Goal: Obtain resource: Download file/media

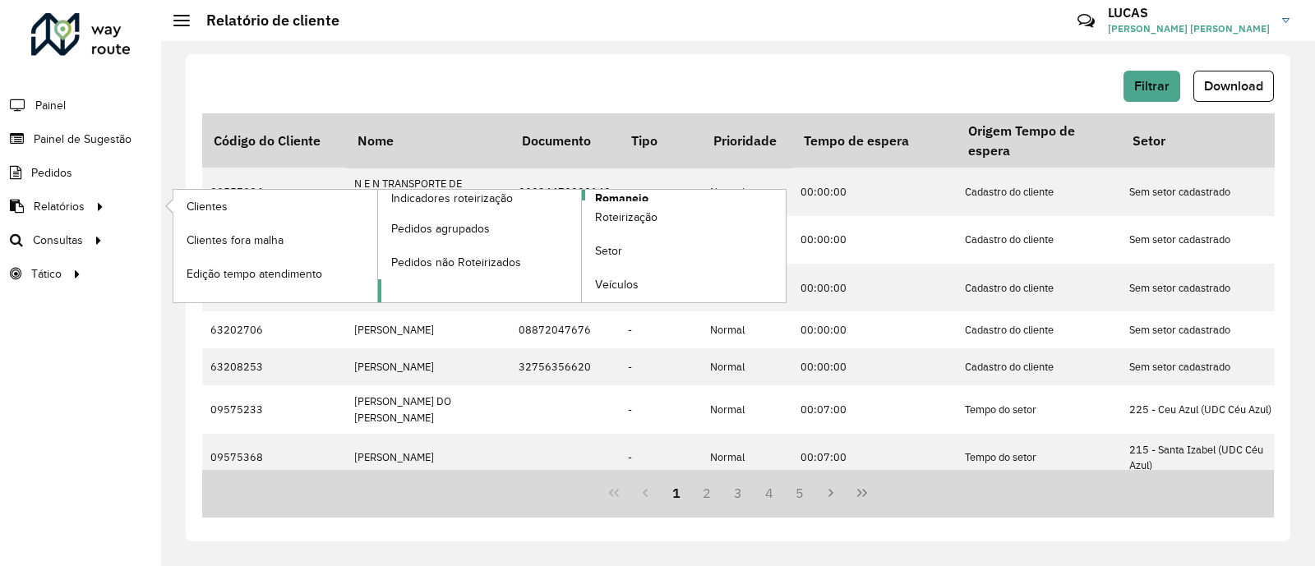
click at [630, 197] on span "Romaneio" at bounding box center [621, 198] width 53 height 17
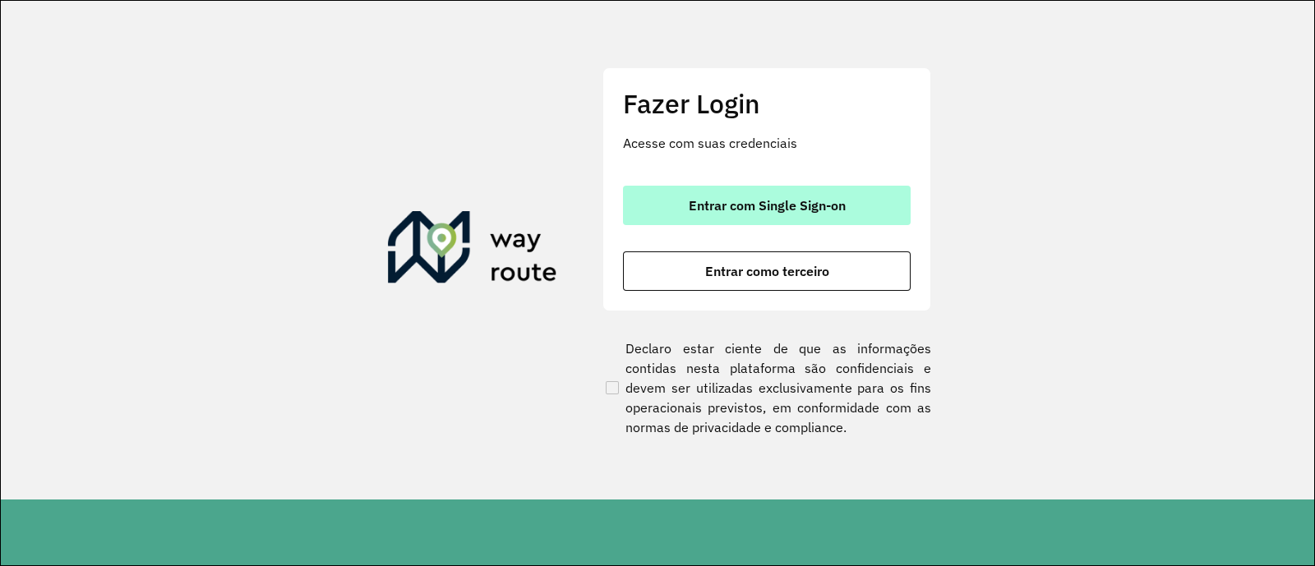
click at [649, 188] on button "Entrar com Single Sign-on" at bounding box center [767, 205] width 288 height 39
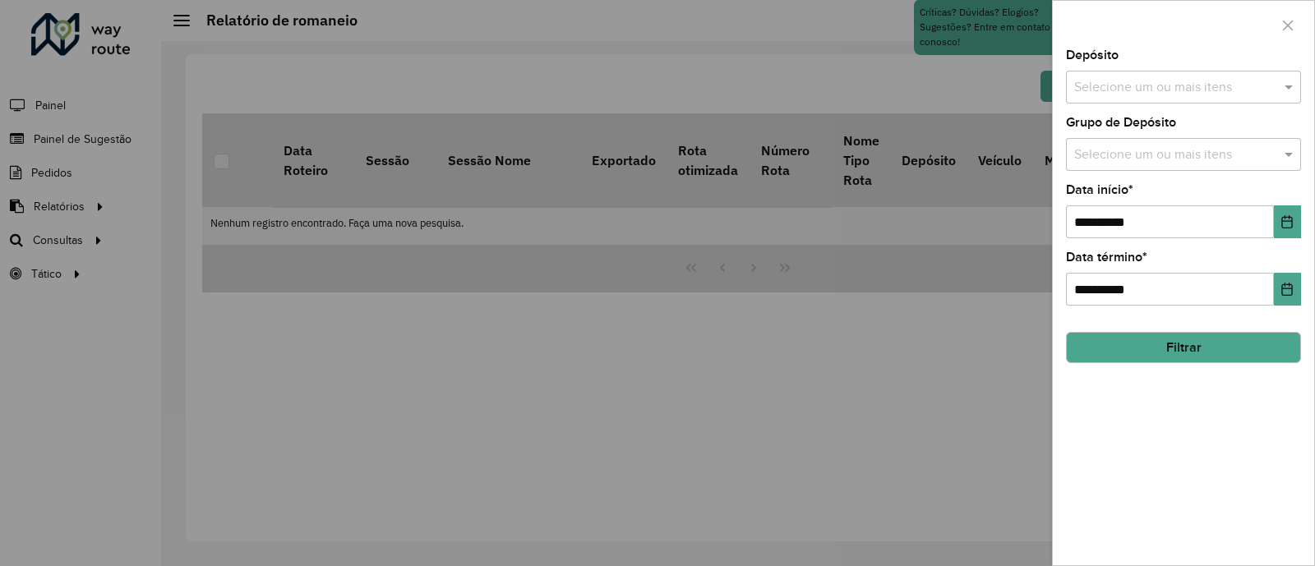
click at [82, 204] on div at bounding box center [657, 283] width 1315 height 566
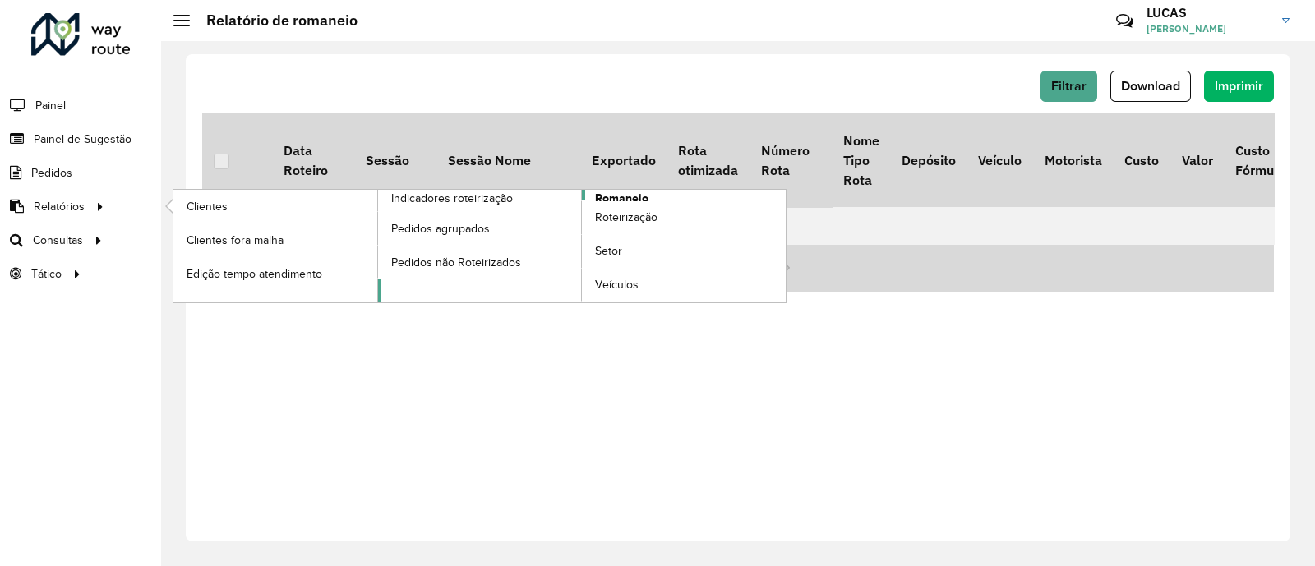
click at [626, 194] on span "Romaneio" at bounding box center [621, 198] width 53 height 17
click at [637, 198] on span "Romaneio" at bounding box center [621, 198] width 53 height 17
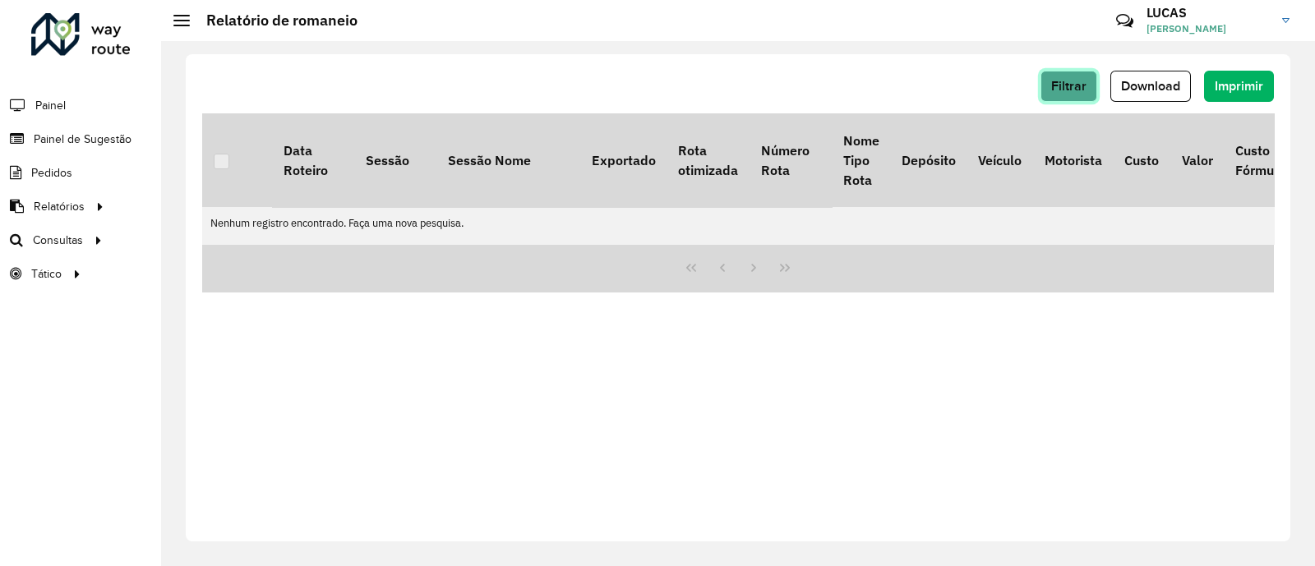
click at [1061, 86] on span "Filtrar" at bounding box center [1068, 86] width 35 height 14
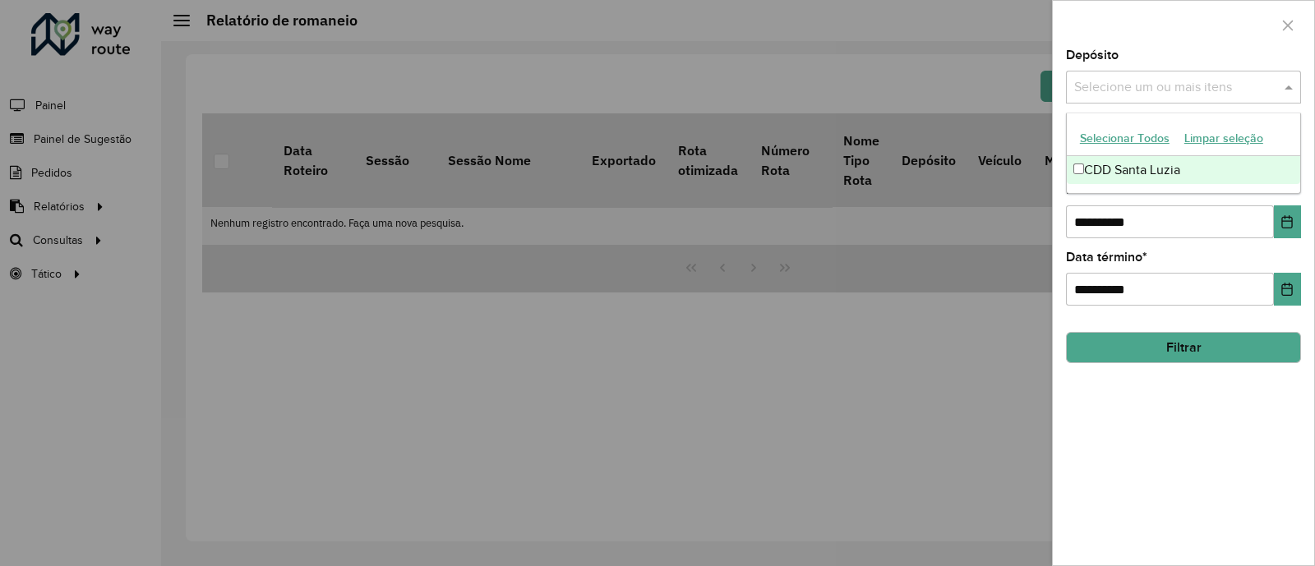
click at [1113, 90] on input "text" at bounding box center [1175, 88] width 210 height 20
click at [1098, 166] on div "CDD Santa Luzia" at bounding box center [1183, 170] width 233 height 28
click at [1192, 353] on button "Filtrar" at bounding box center [1183, 347] width 235 height 31
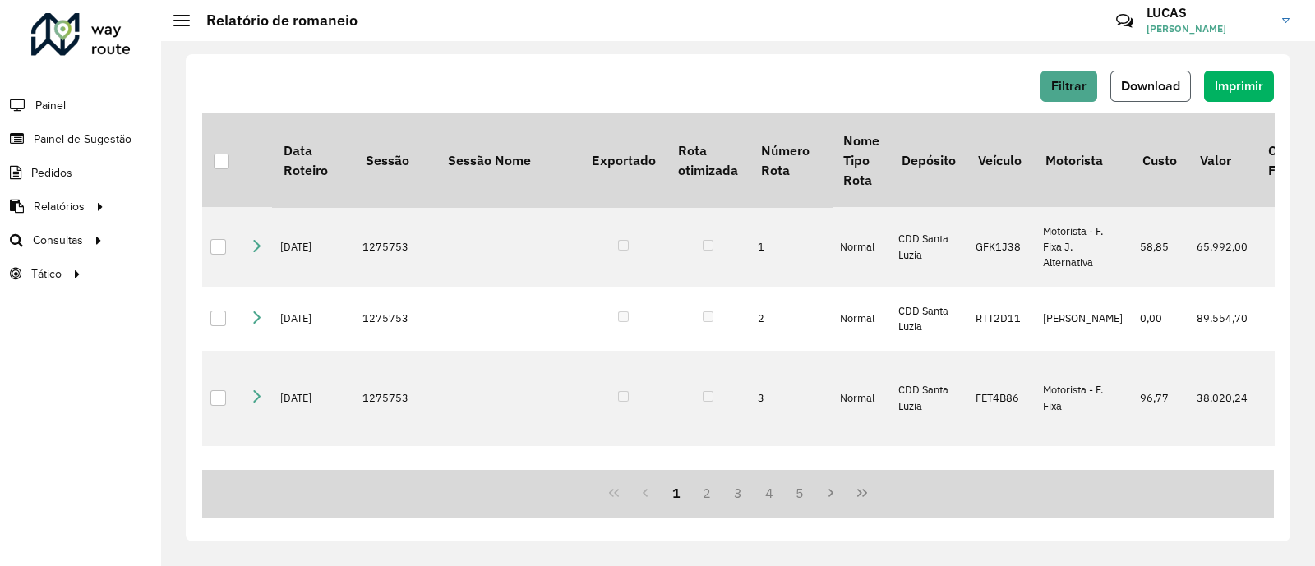
click at [1151, 72] on button "Download" at bounding box center [1151, 86] width 81 height 31
